Goal: Information Seeking & Learning: Find specific fact

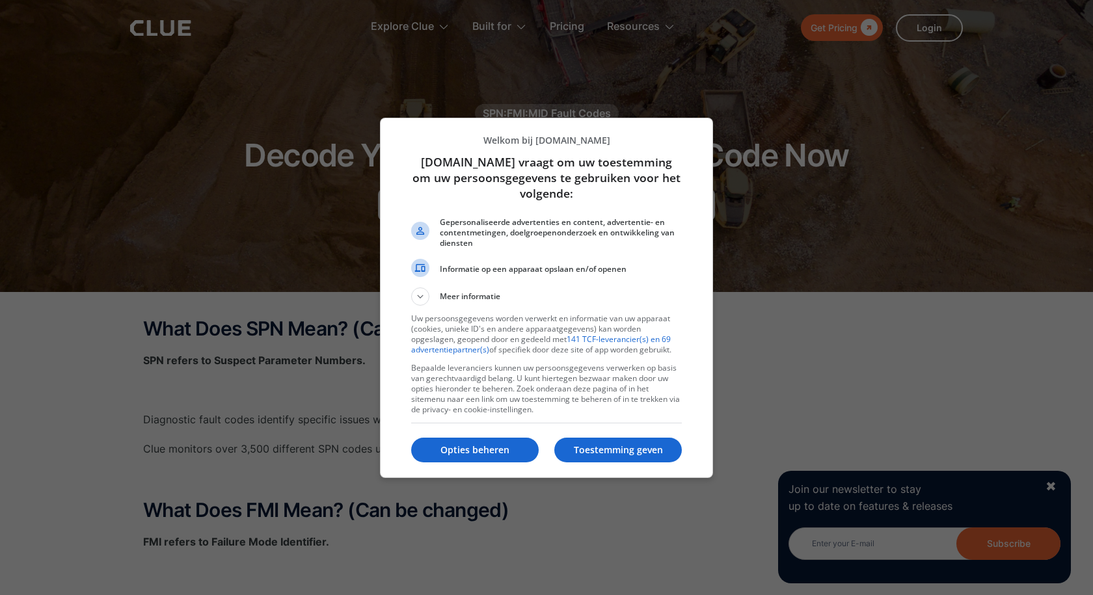
drag, startPoint x: 625, startPoint y: 444, endPoint x: 658, endPoint y: 383, distance: 69.6
click at [632, 437] on div "Toestemming geven Opties beheren" at bounding box center [546, 451] width 271 height 44
click at [622, 452] on p "Toestemming geven" at bounding box center [618, 450] width 128 height 13
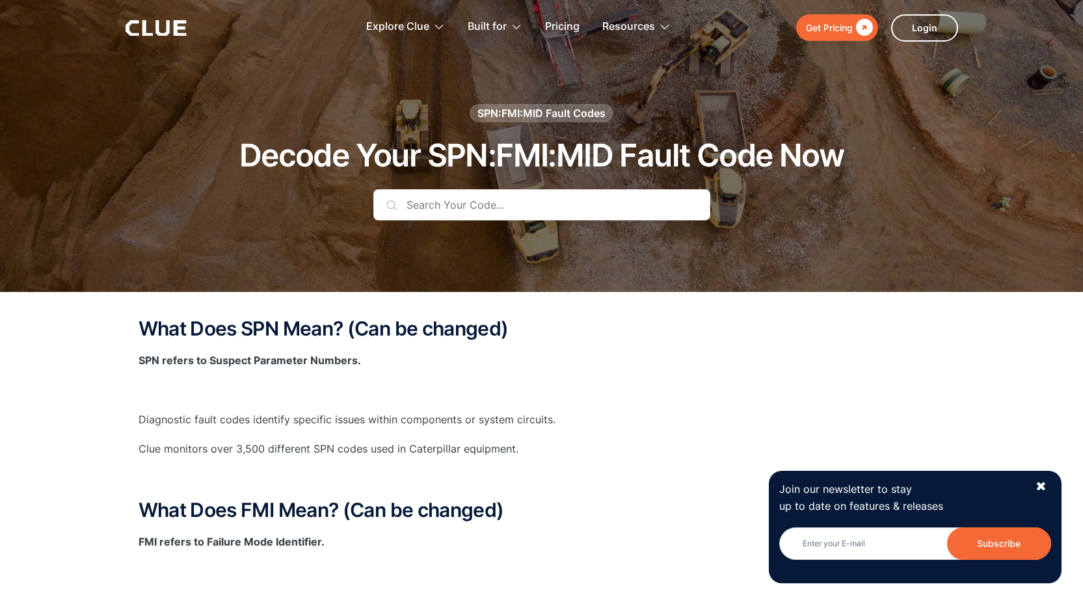
drag, startPoint x: 692, startPoint y: 296, endPoint x: 1019, endPoint y: 27, distance: 423.8
click at [1018, 29] on header "Get Pricing  Explore Clue Solutions Tailored solutions for your construction e…" at bounding box center [541, 27] width 1083 height 55
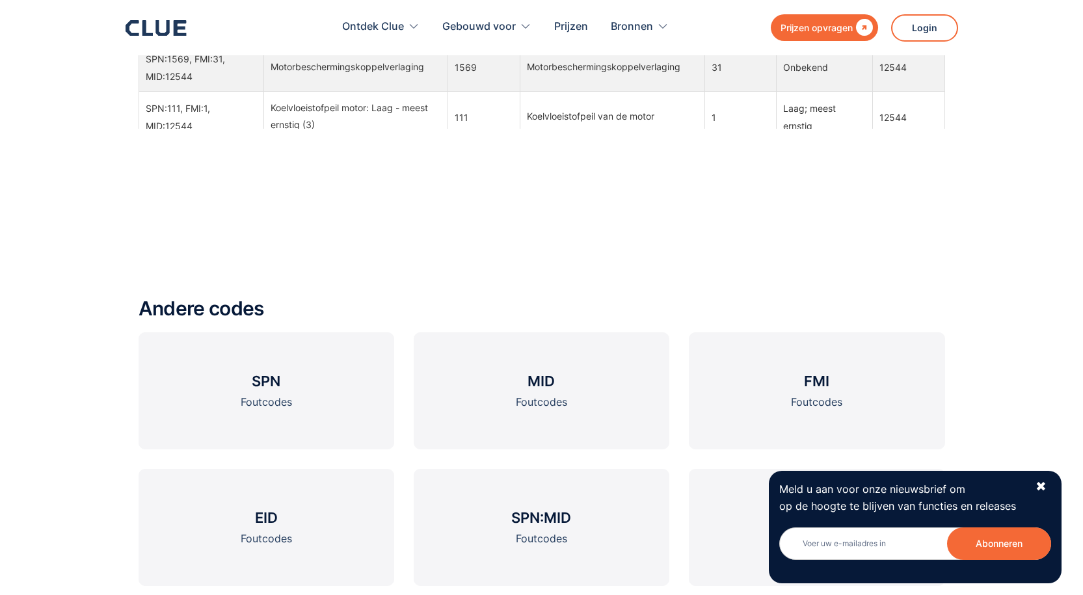
scroll to position [1952, 0]
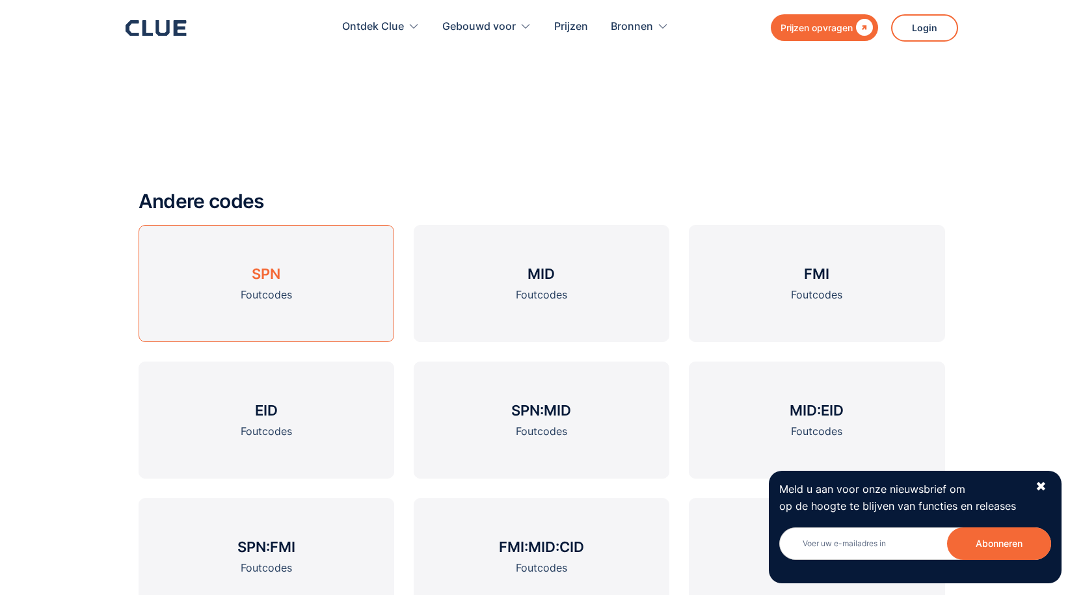
click at [338, 278] on link "SPN Foutcodes" at bounding box center [267, 283] width 256 height 117
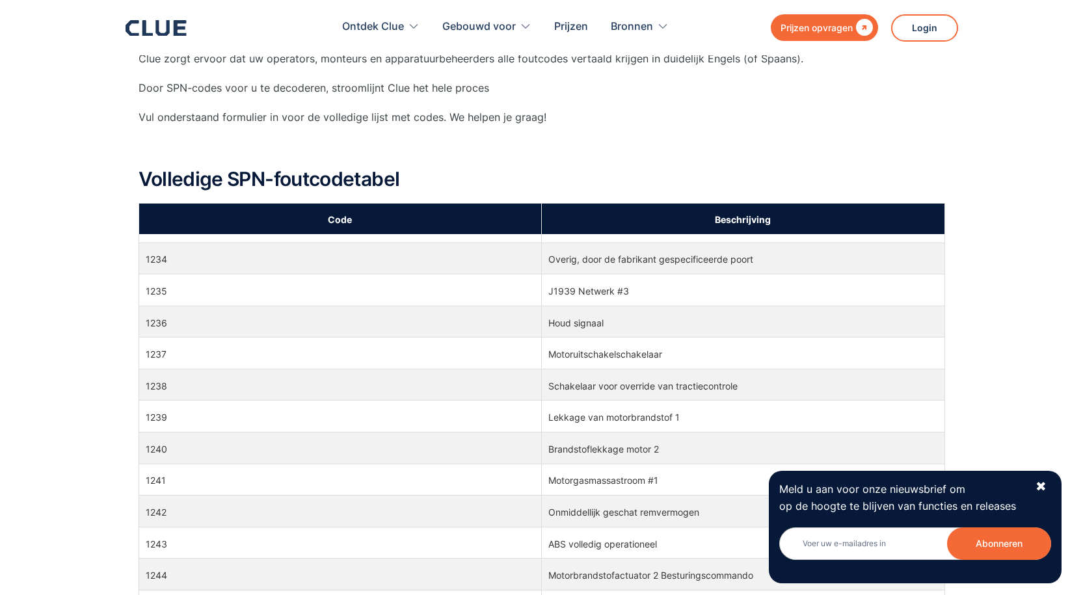
scroll to position [28526, 0]
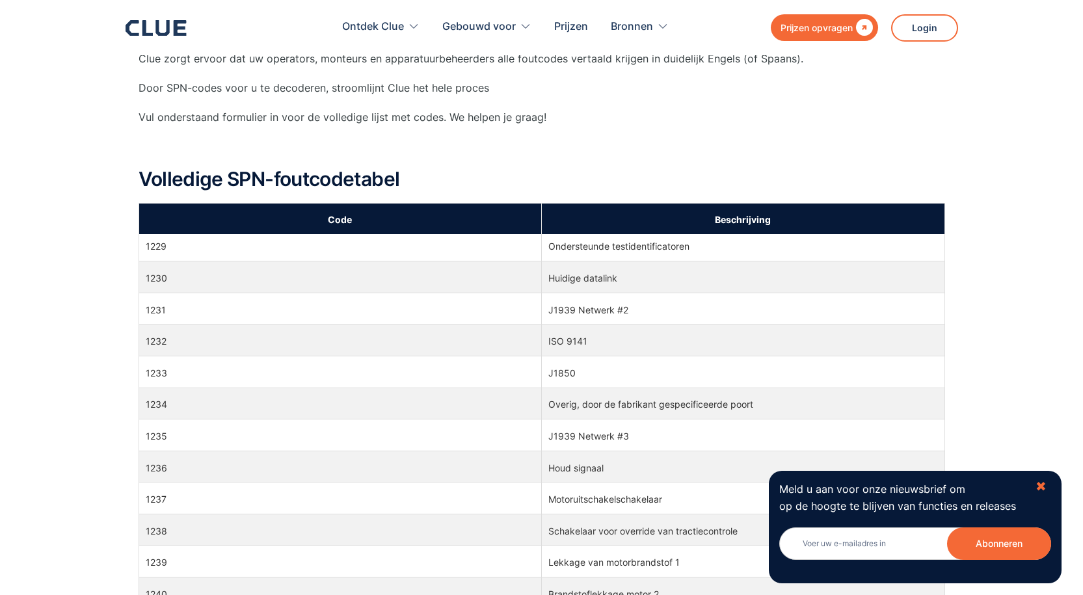
click at [1042, 491] on font "✖" at bounding box center [1041, 487] width 11 height 16
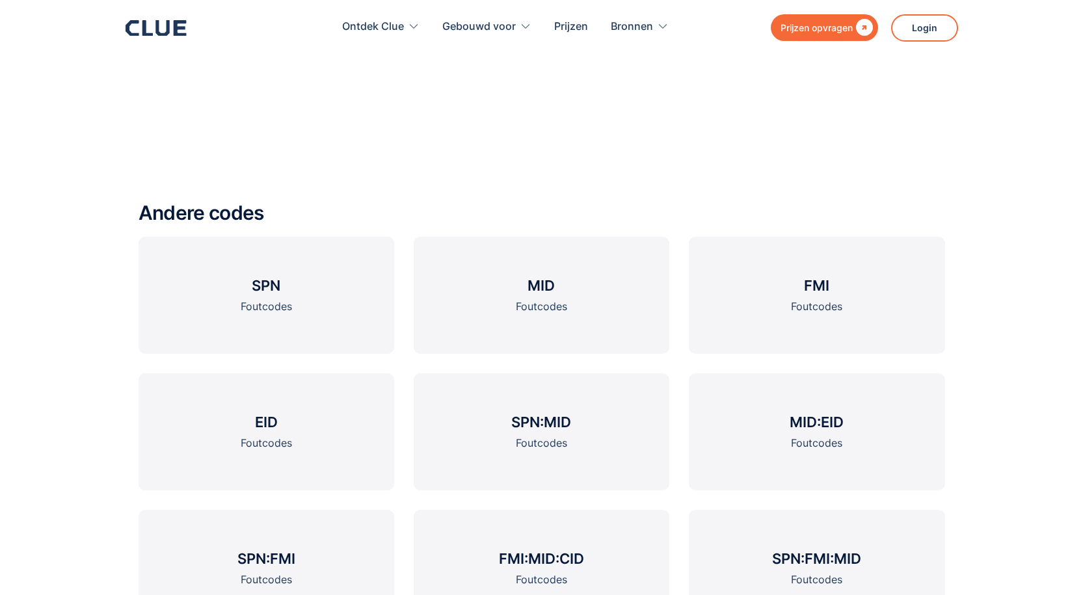
scroll to position [120380, 0]
click at [302, 298] on link "SPN Foutcodes" at bounding box center [267, 295] width 256 height 117
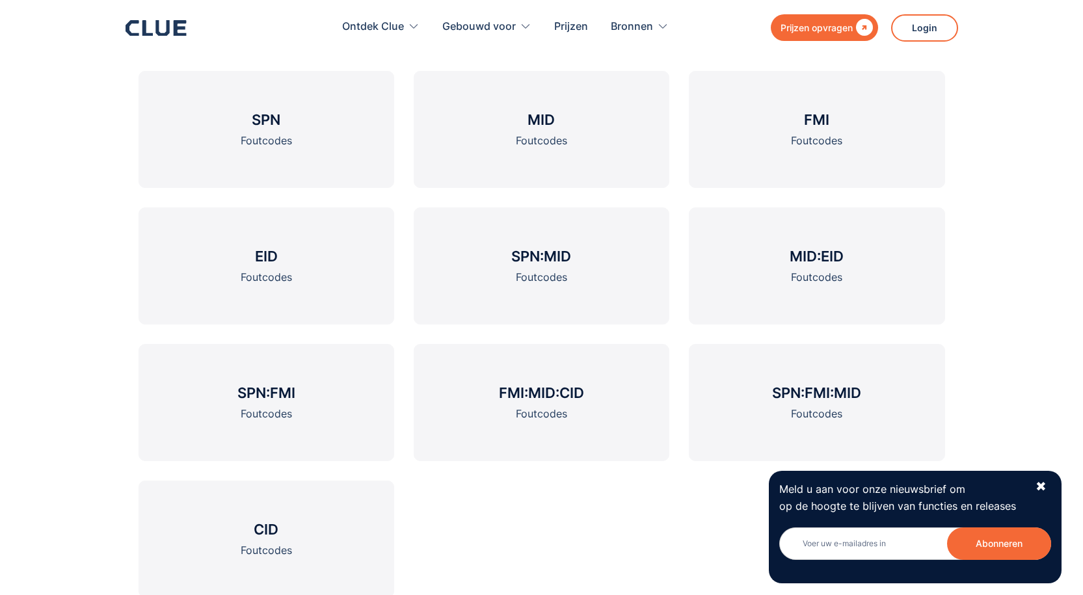
scroll to position [2424, 0]
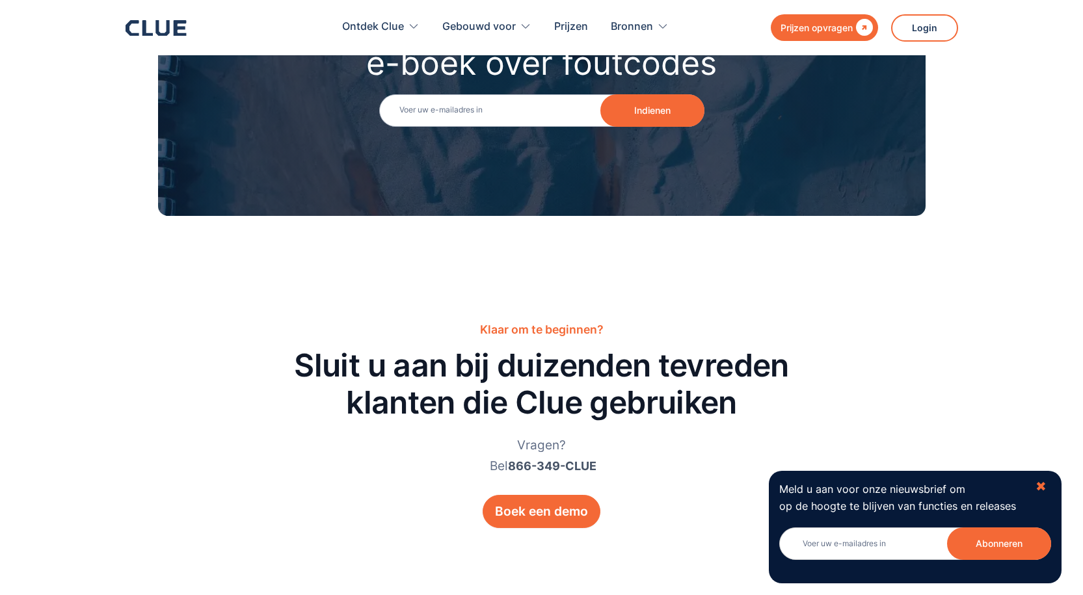
click at [1040, 483] on font "✖" at bounding box center [1041, 487] width 11 height 16
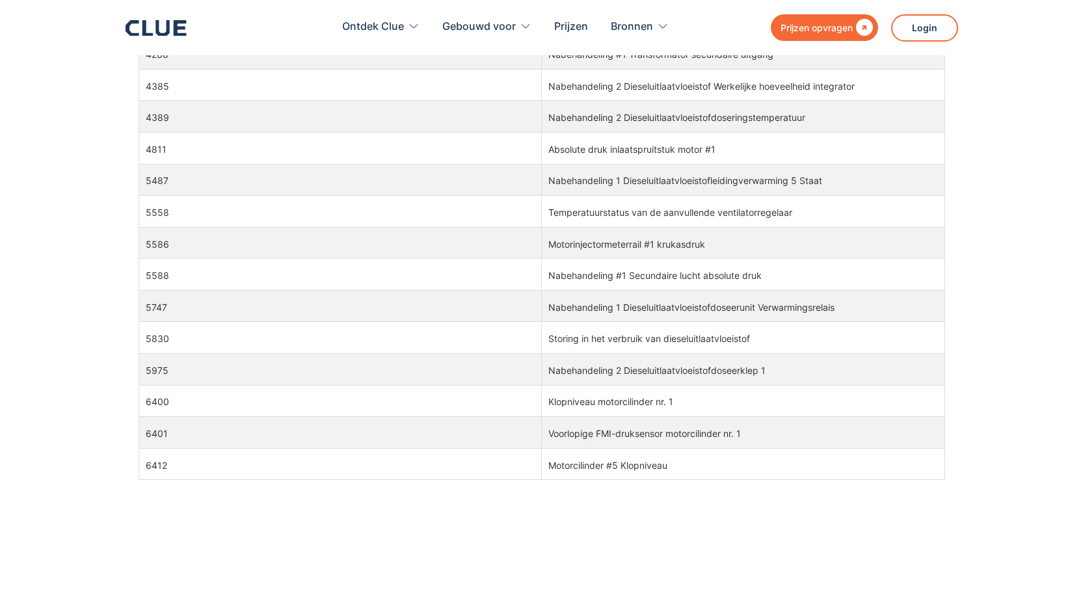
scroll to position [986, 0]
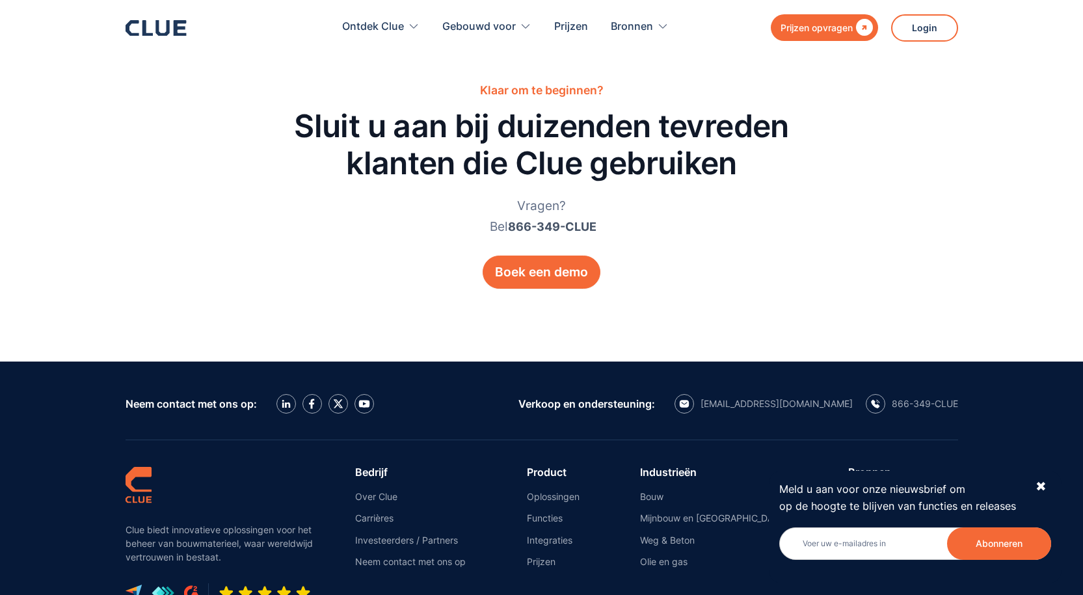
scroll to position [3166, 0]
